Goal: Find specific page/section: Find specific page/section

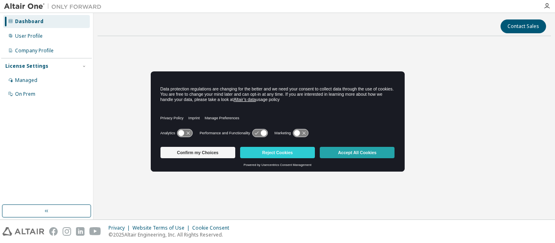
click at [346, 152] on button "Accept All Cookies" at bounding box center [357, 152] width 75 height 11
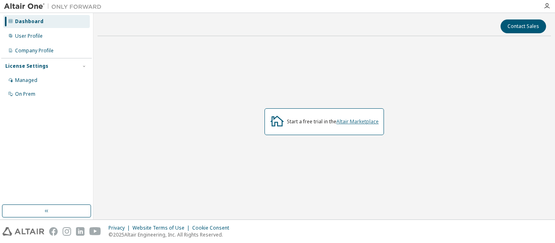
click at [348, 120] on link "Altair Marketplace" at bounding box center [358, 121] width 42 height 7
click at [358, 124] on link "Altair Marketplace" at bounding box center [358, 121] width 42 height 7
